Goal: Contribute content: Contribute content

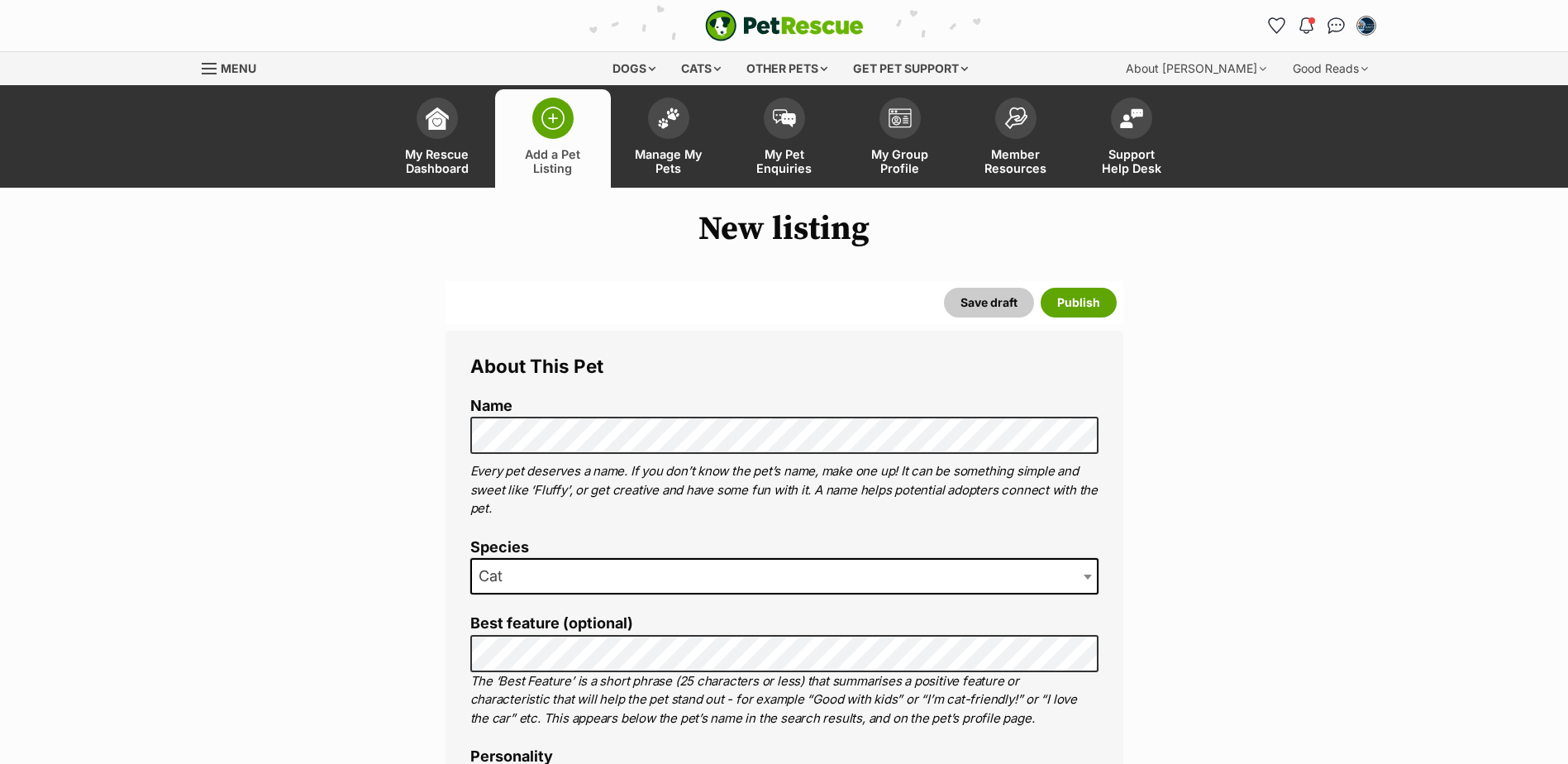
select select
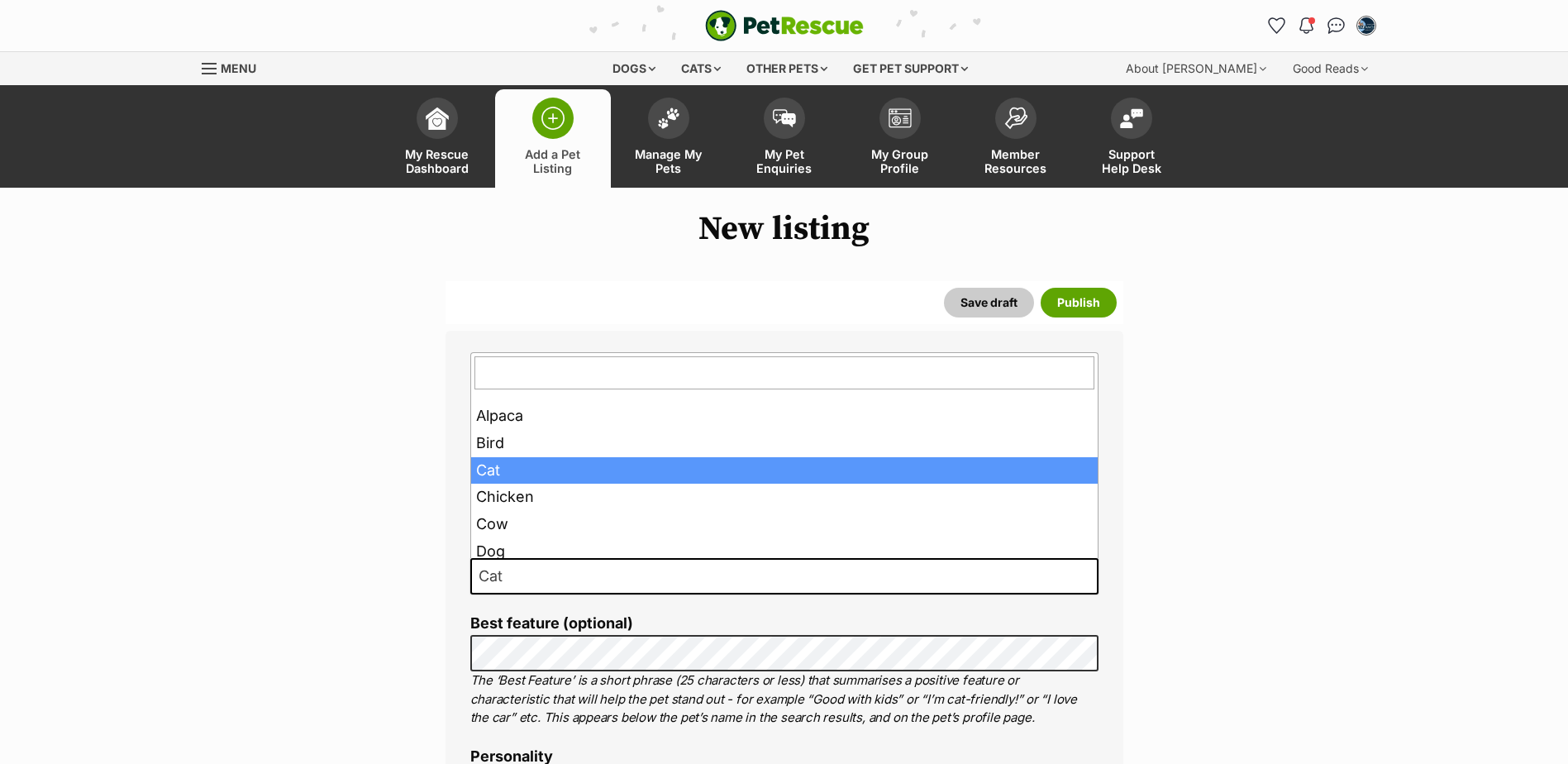
click at [1085, 573] on span at bounding box center [1089, 576] width 16 height 37
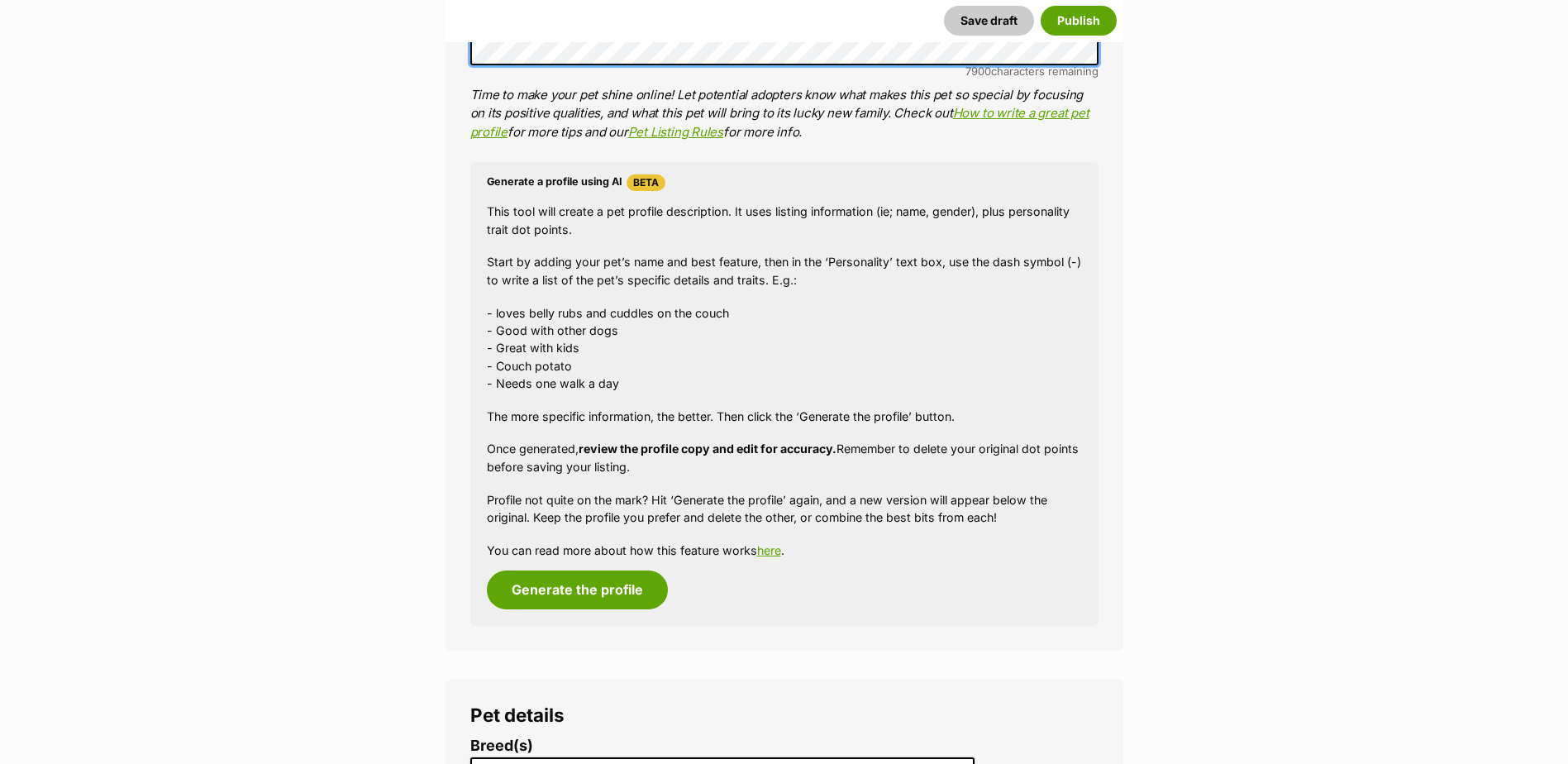
scroll to position [1075, 0]
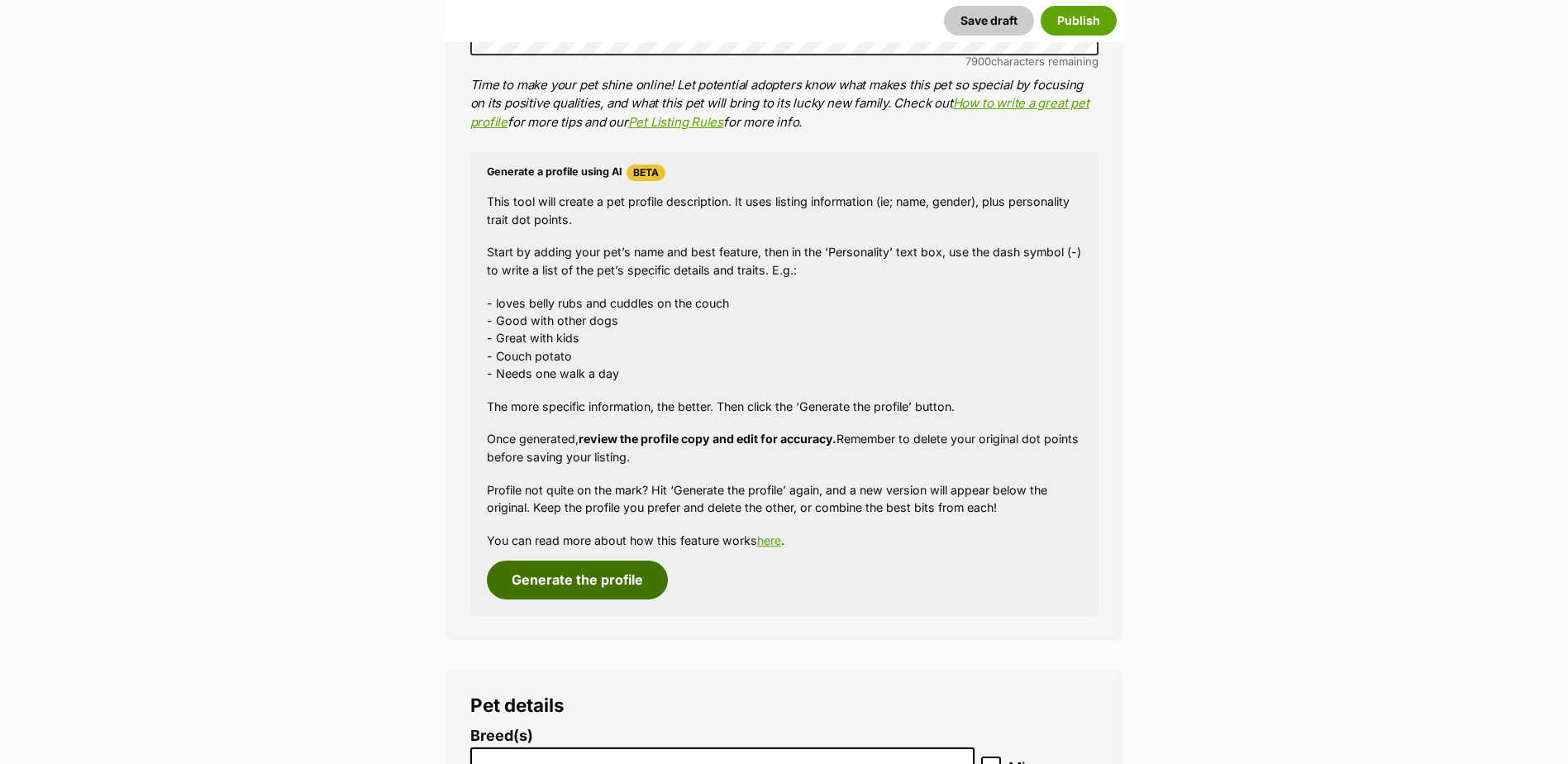
click at [607, 574] on button "Generate the profile" at bounding box center [577, 579] width 181 height 38
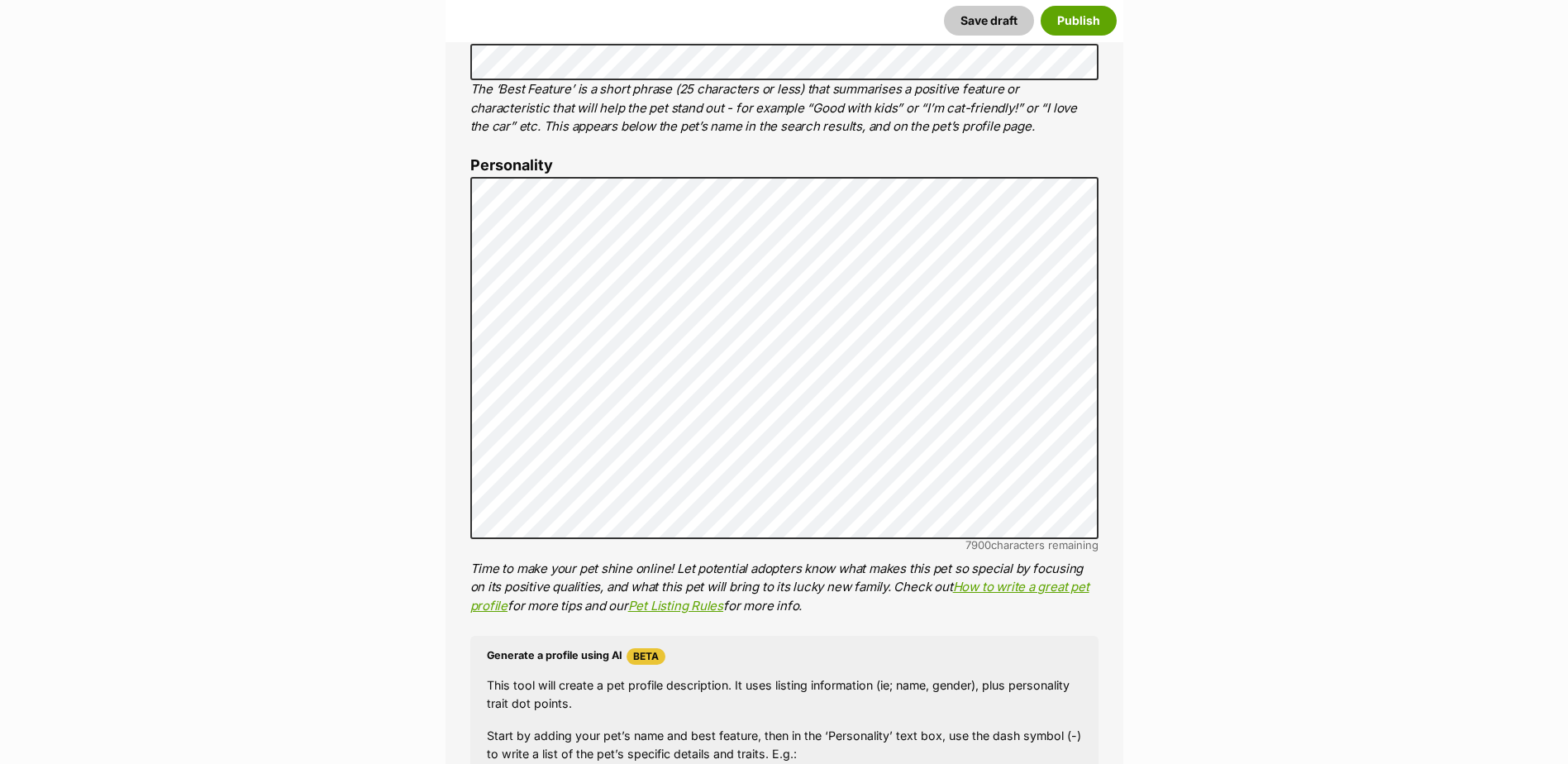
scroll to position [568, 0]
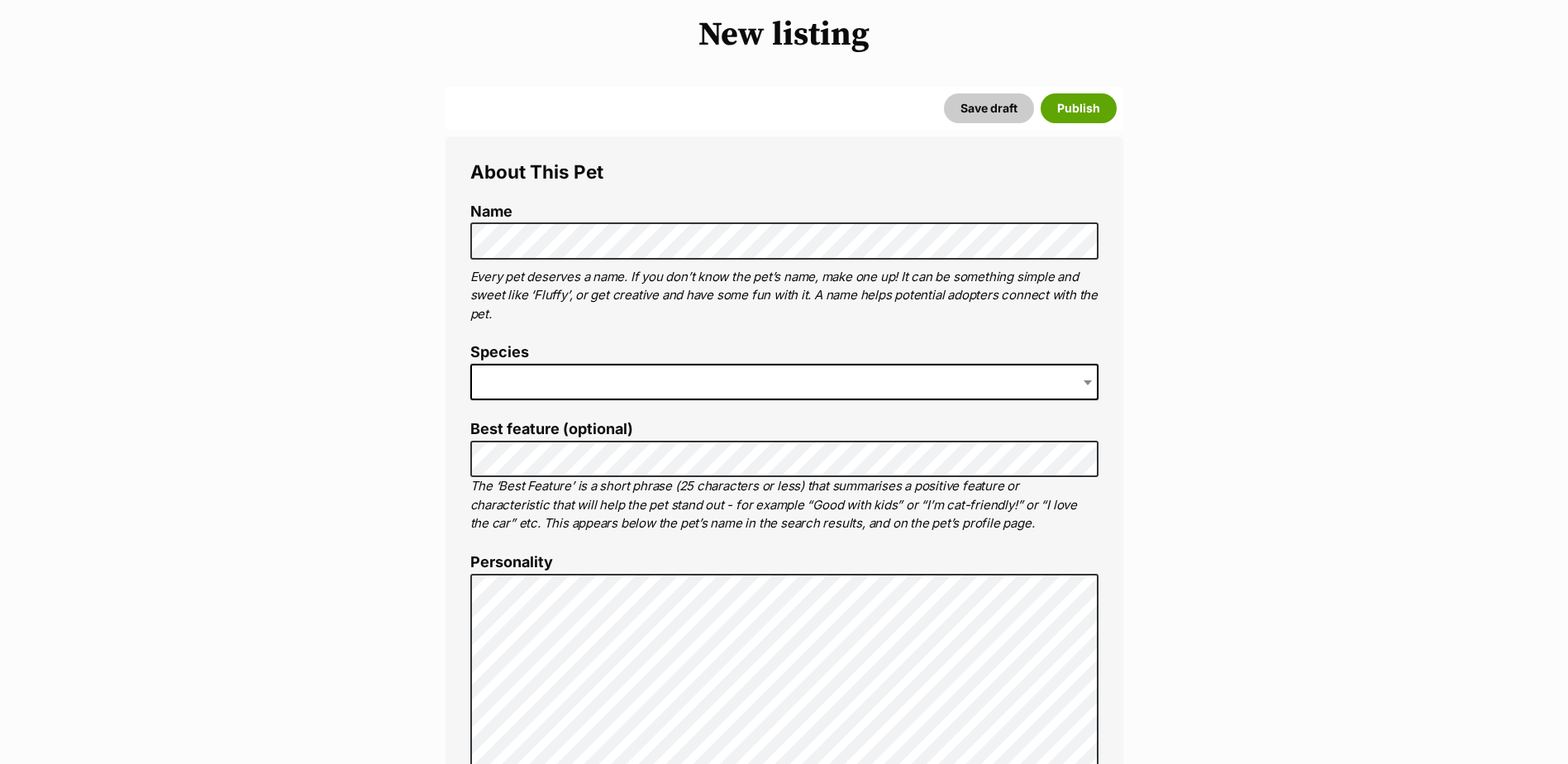
scroll to position [170, 0]
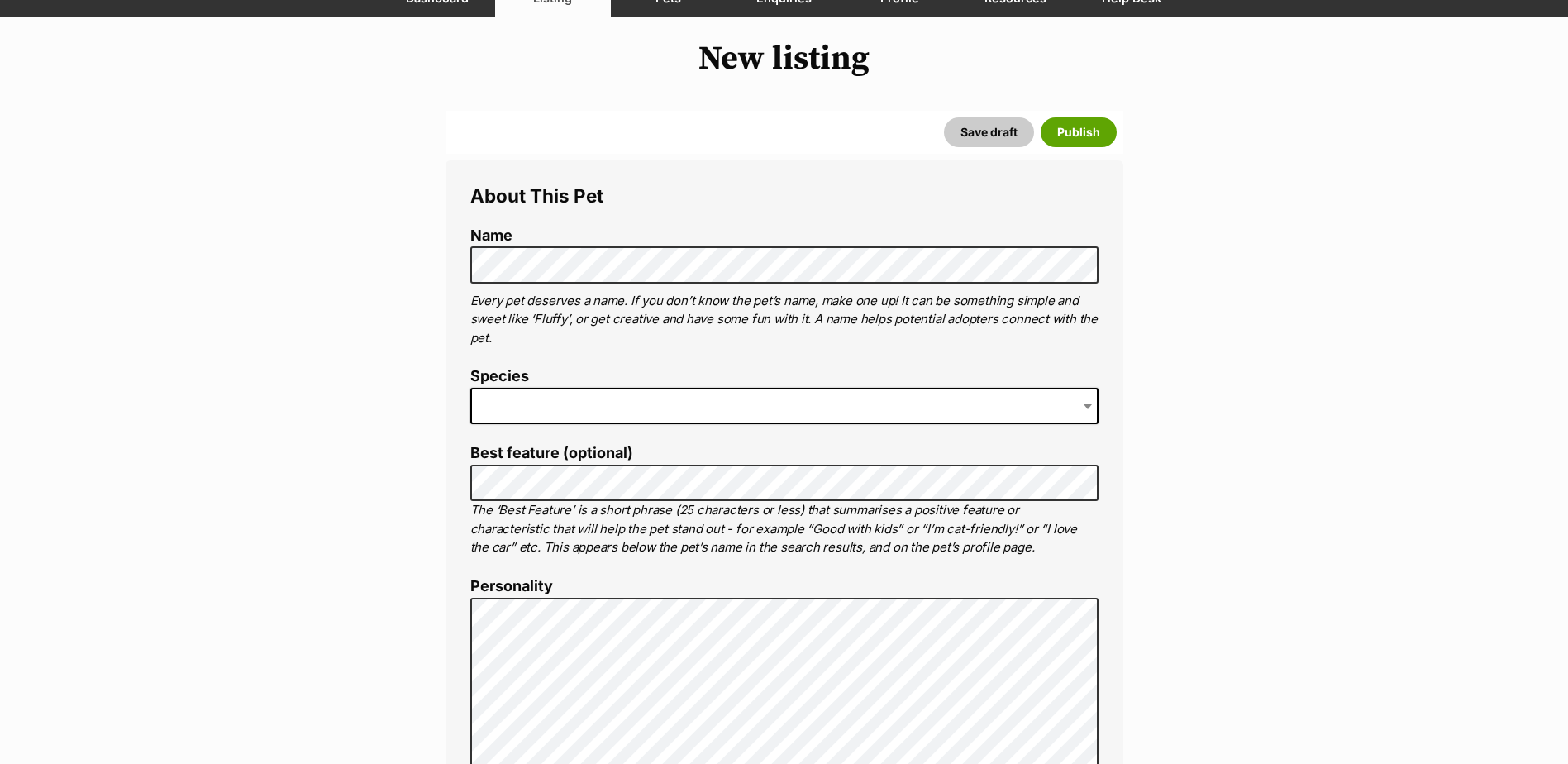
click at [1087, 405] on b at bounding box center [1088, 406] width 9 height 5
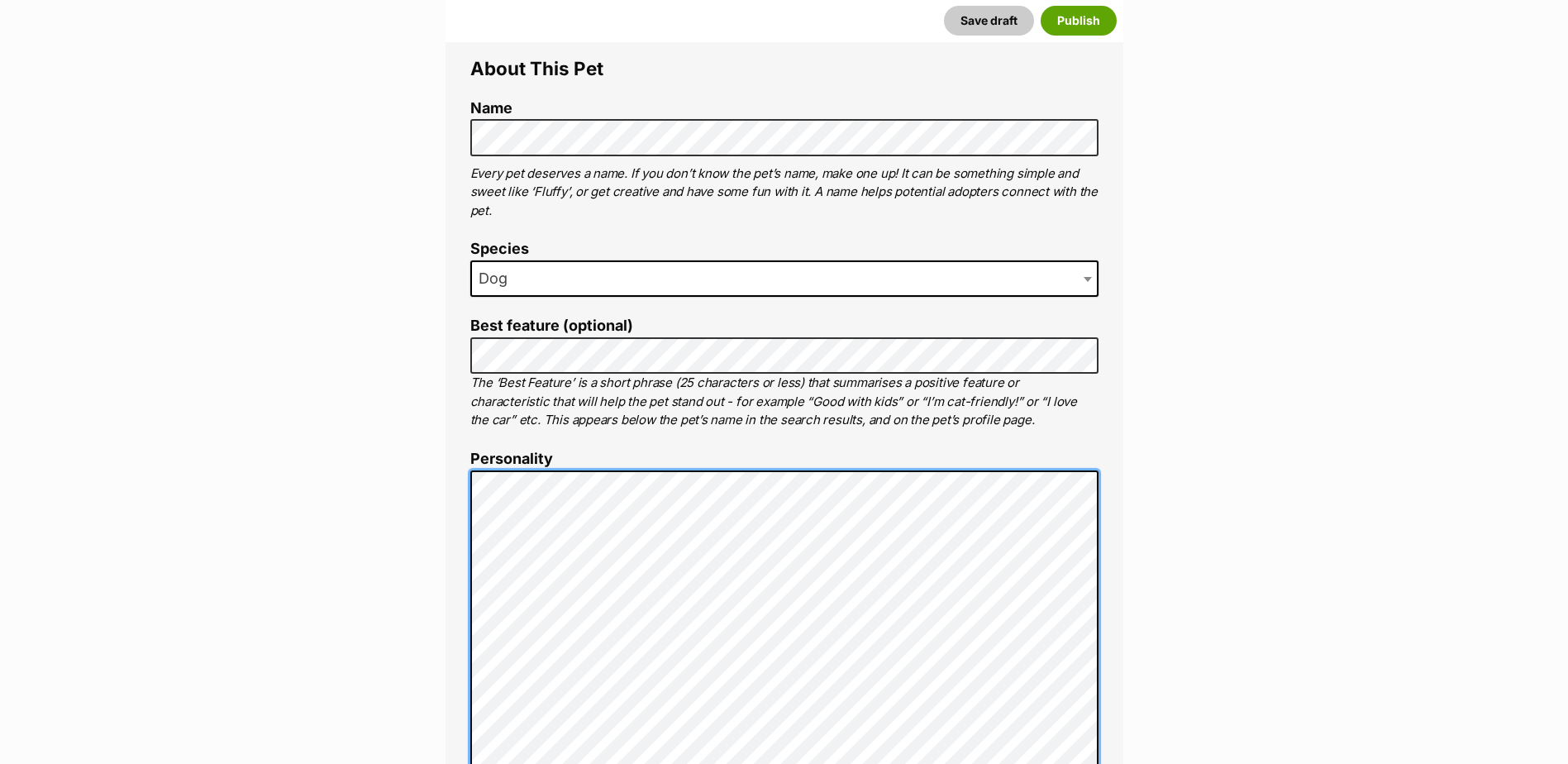
scroll to position [331, 0]
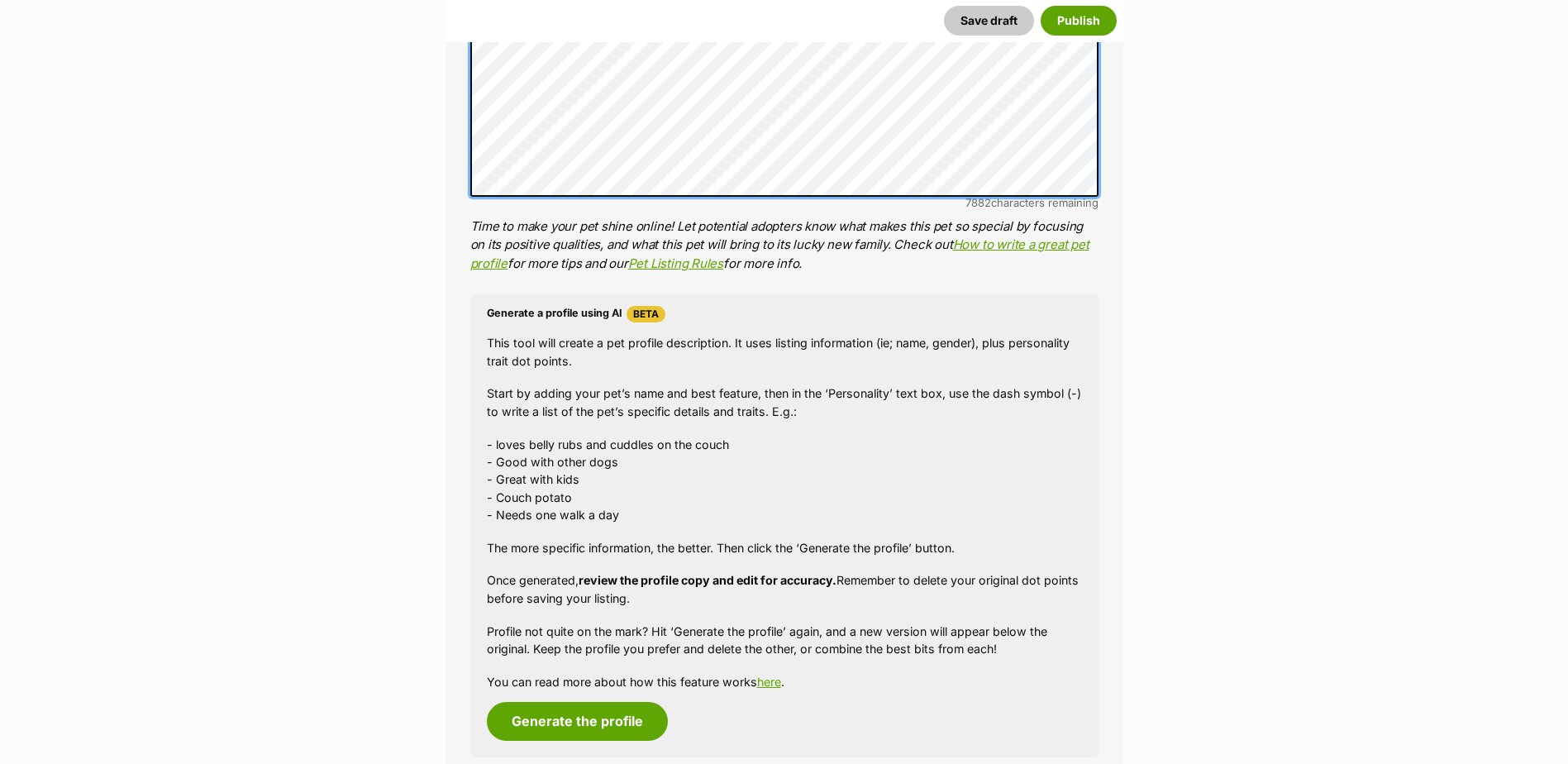
scroll to position [992, 0]
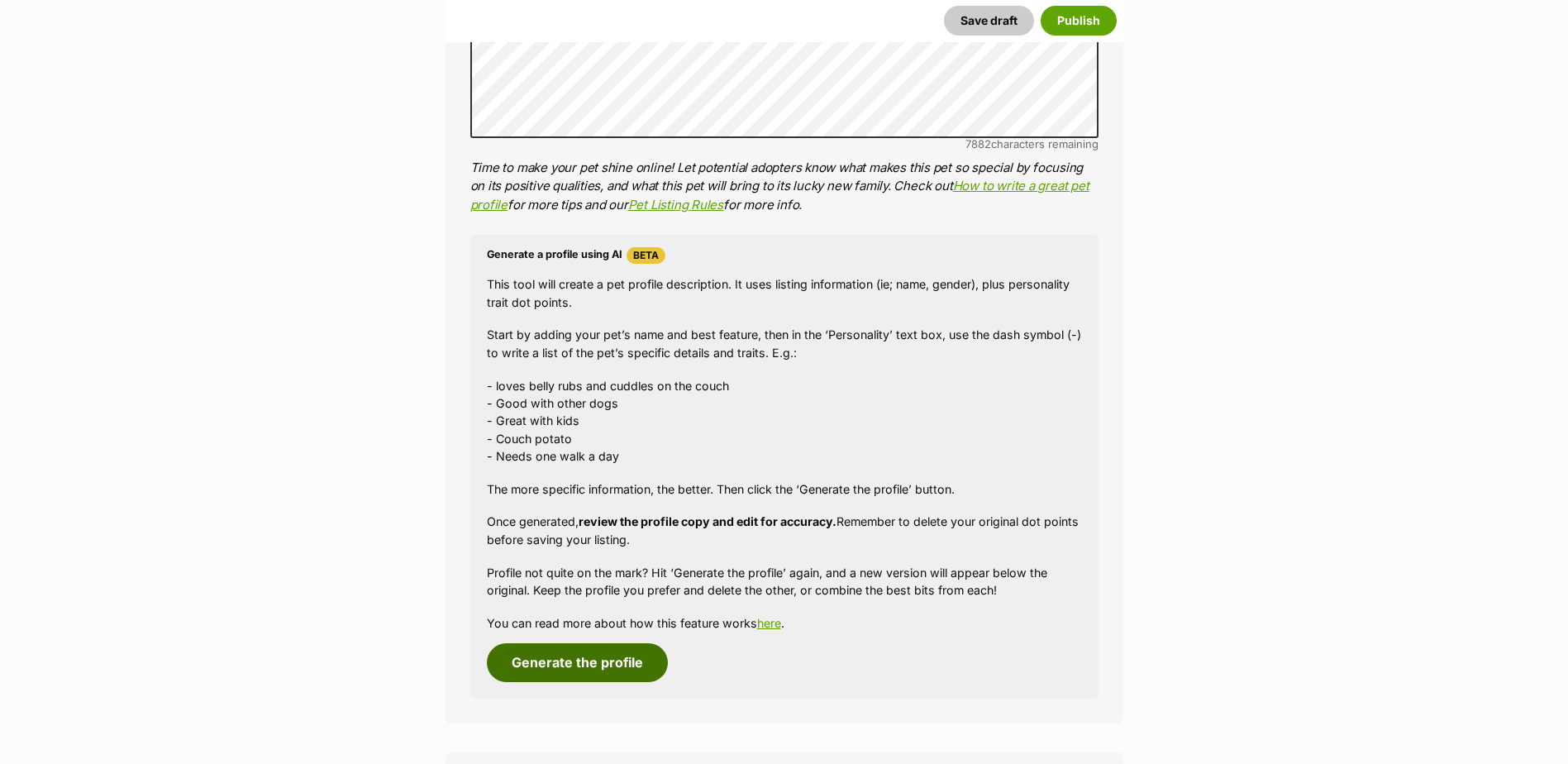
click at [590, 659] on button "Generate the profile" at bounding box center [577, 661] width 181 height 38
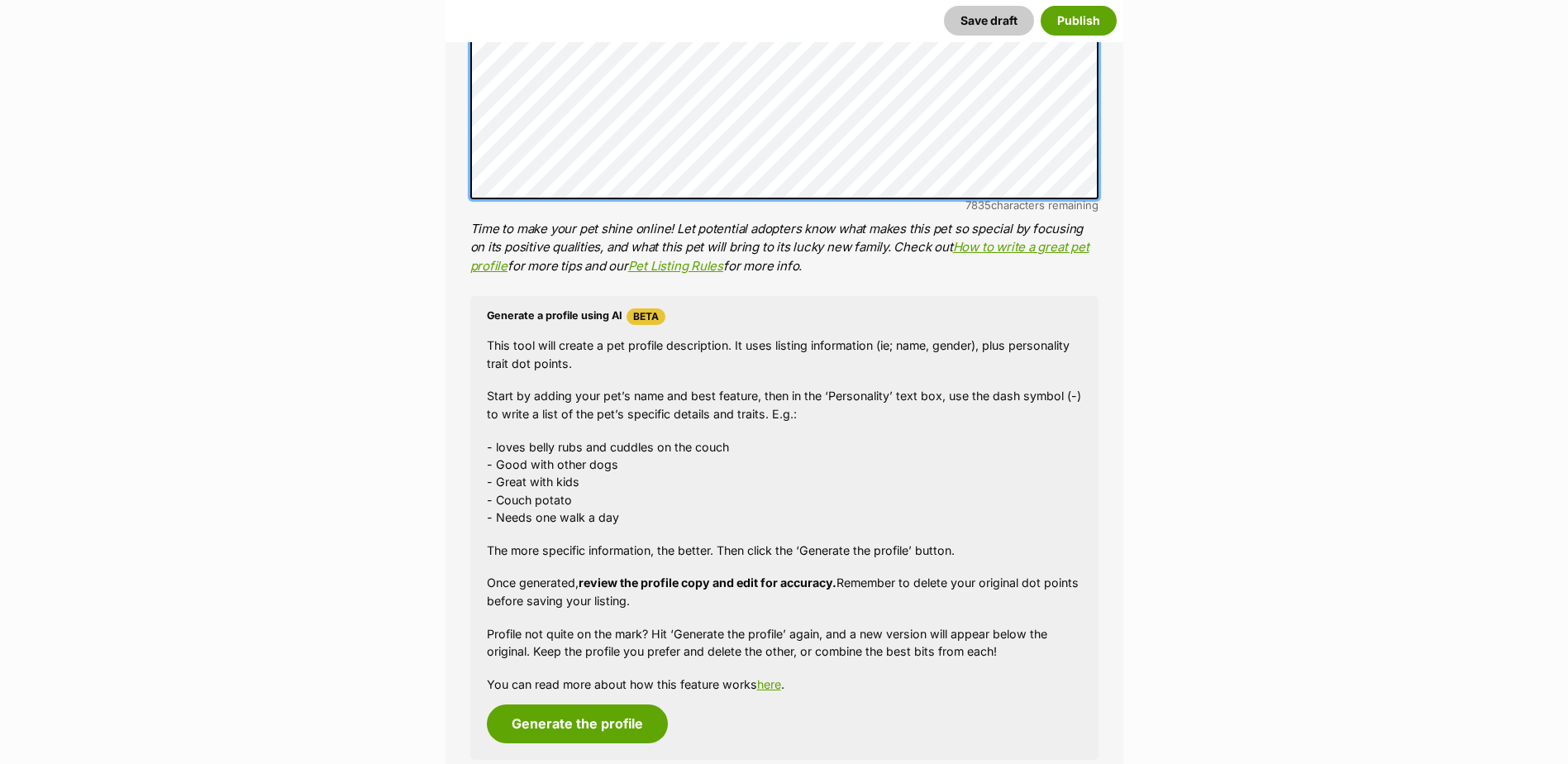
scroll to position [1080, 0]
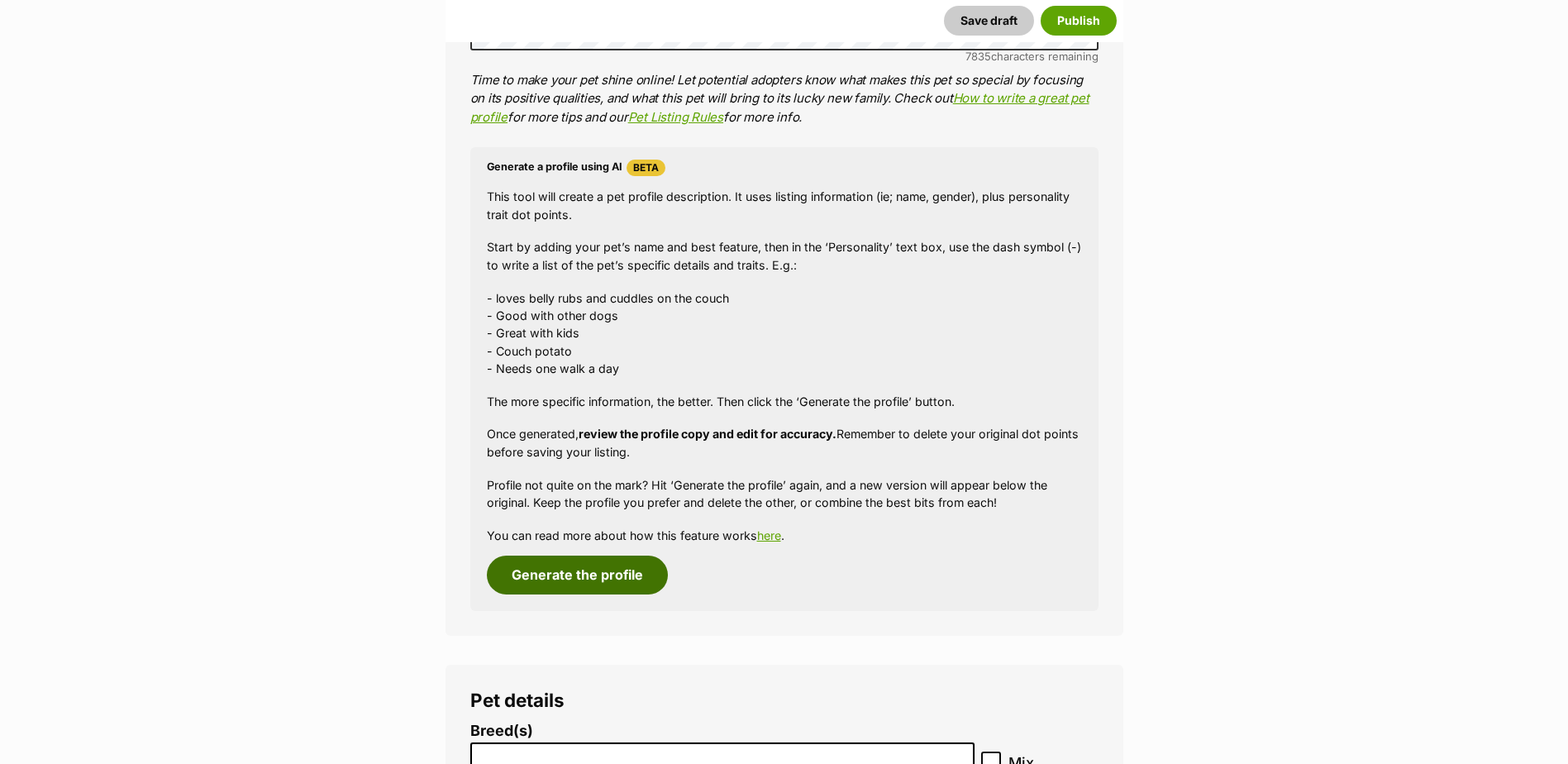
click at [537, 578] on button "Generate the profile" at bounding box center [577, 574] width 181 height 38
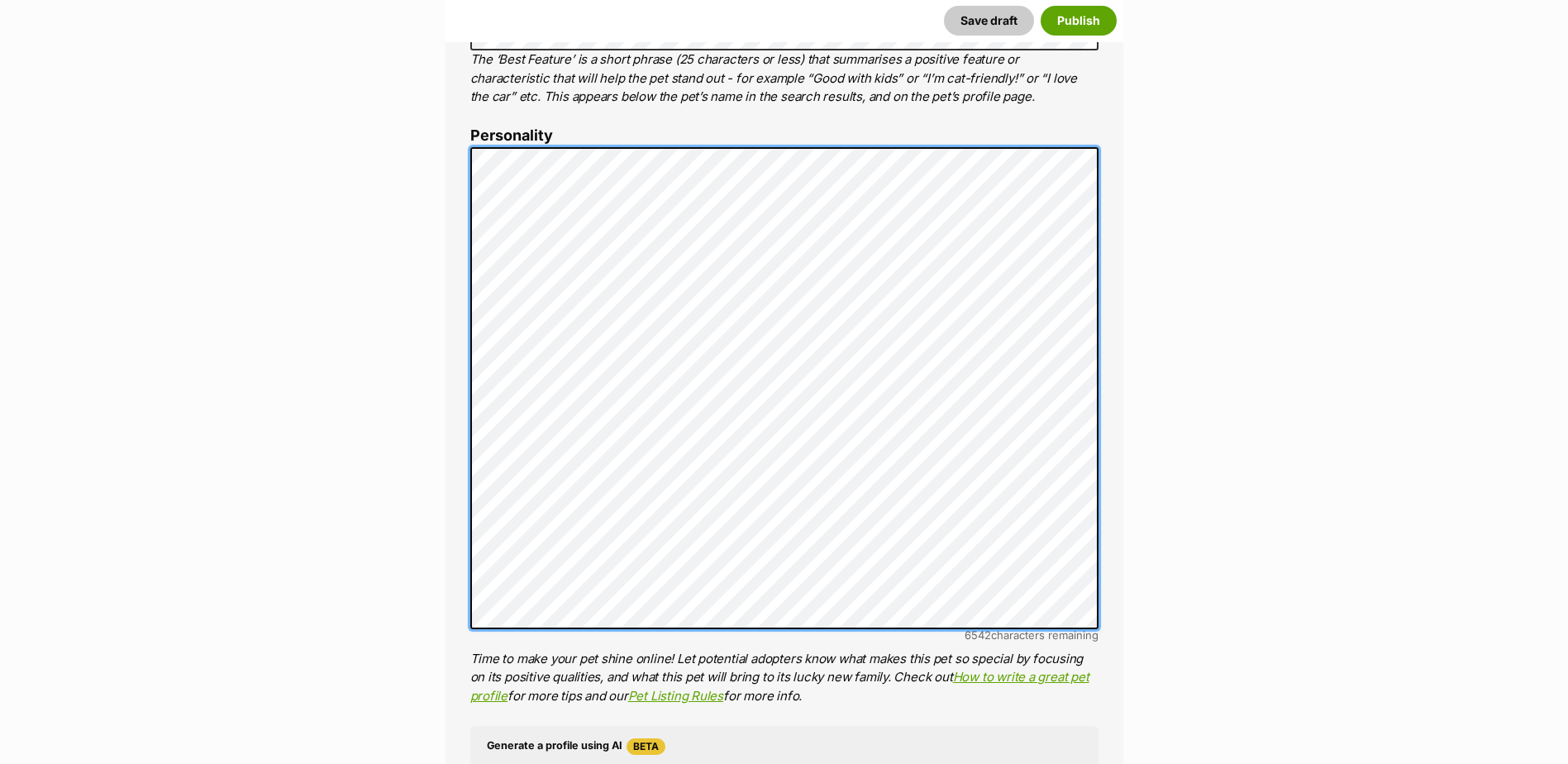
scroll to position [650, 0]
